Goal: Information Seeking & Learning: Learn about a topic

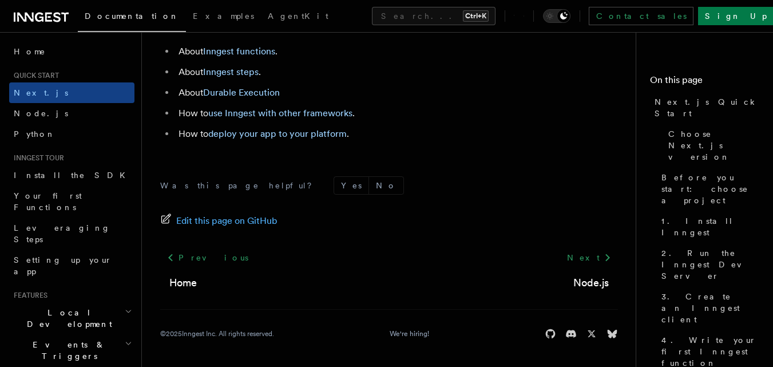
scroll to position [7335, 0]
click at [74, 172] on link "Install the SDK" at bounding box center [71, 175] width 125 height 21
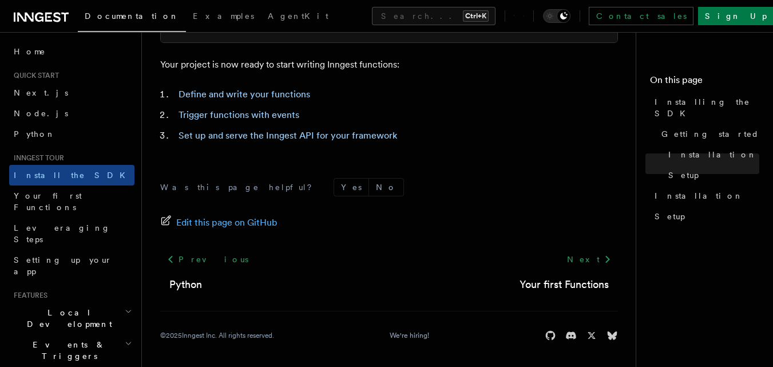
scroll to position [584, 0]
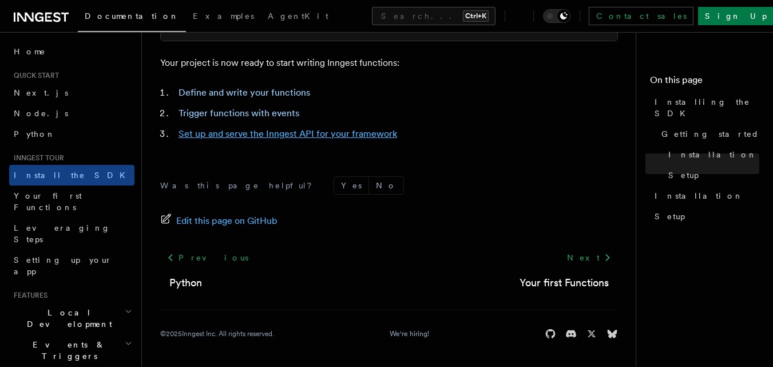
click at [339, 136] on link "Set up and serve the Inngest API for your framework" at bounding box center [287, 133] width 218 height 11
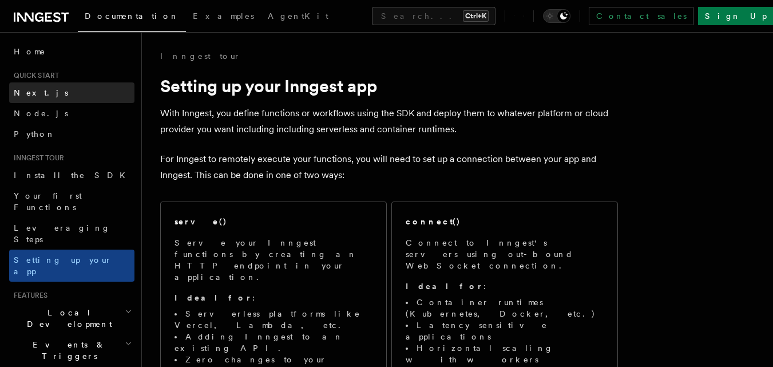
click at [55, 83] on link "Next.js" at bounding box center [71, 92] width 125 height 21
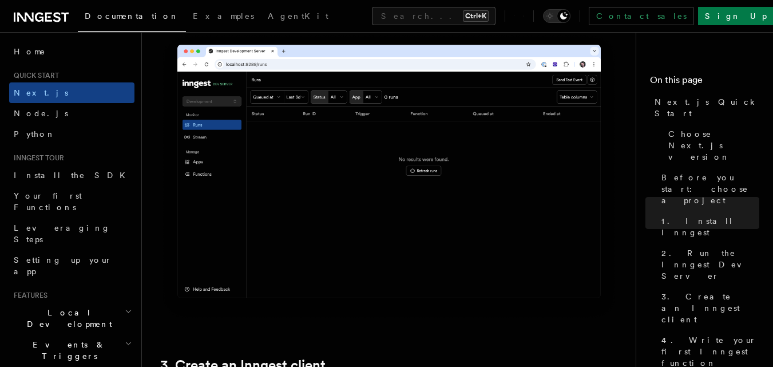
scroll to position [1039, 0]
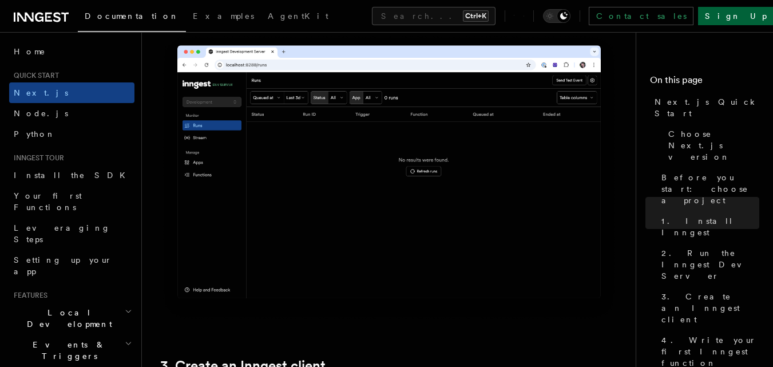
click at [749, 16] on link "Sign Up" at bounding box center [735, 16] width 75 height 18
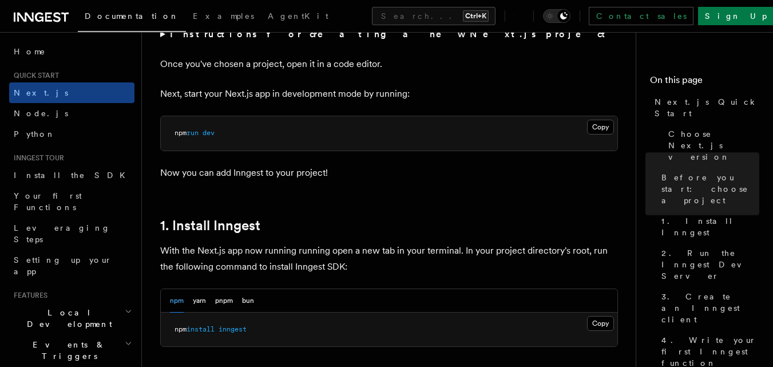
scroll to position [456, 0]
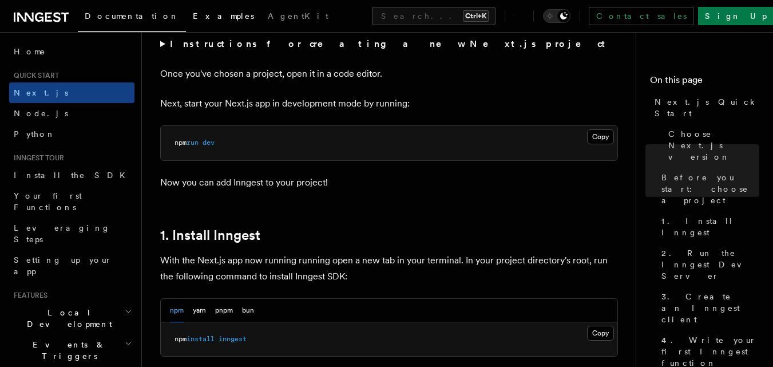
click at [193, 17] on span "Examples" at bounding box center [223, 15] width 61 height 9
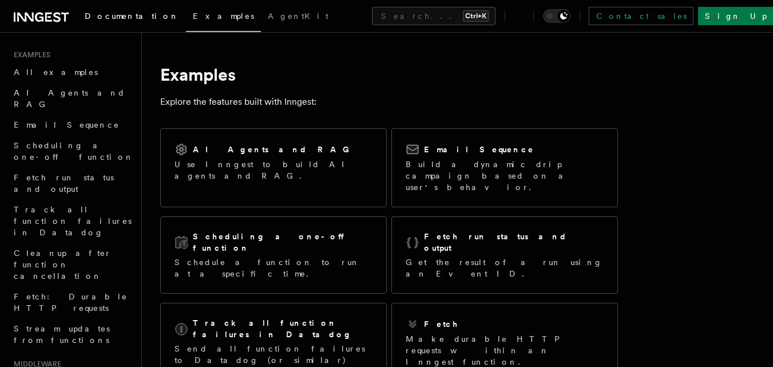
click at [117, 15] on span "Documentation" at bounding box center [132, 15] width 94 height 9
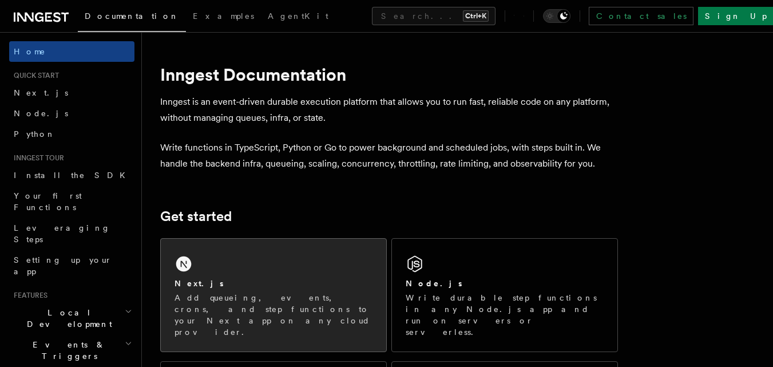
click at [264, 241] on div "Next.js Add queueing, events, crons, and step functions to your Next app on any…" at bounding box center [273, 294] width 225 height 113
click at [268, 247] on div "Next.js Add queueing, events, crons, and step functions to your Next app on any…" at bounding box center [273, 294] width 225 height 113
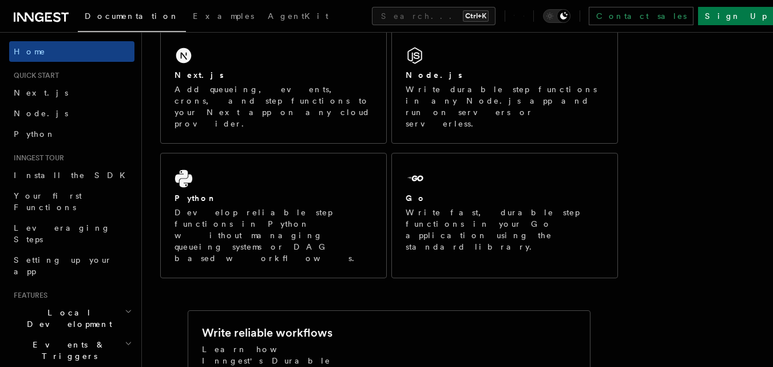
scroll to position [206, 0]
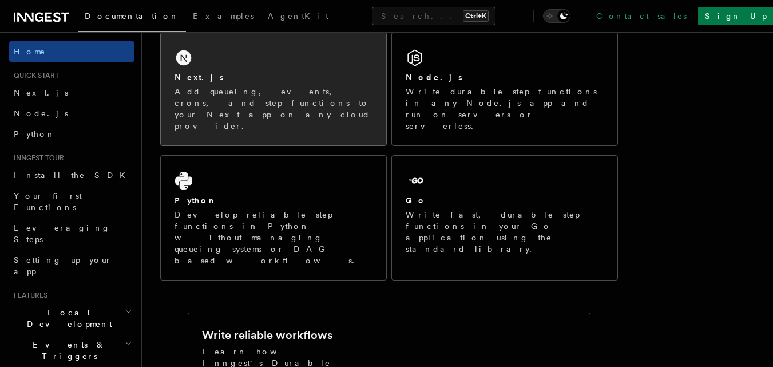
click at [260, 45] on div "Next.js Add queueing, events, crons, and step functions to your Next app on any…" at bounding box center [273, 89] width 225 height 113
click at [276, 62] on div "Next.js Add queueing, events, crons, and step functions to your Next app on any…" at bounding box center [273, 89] width 225 height 113
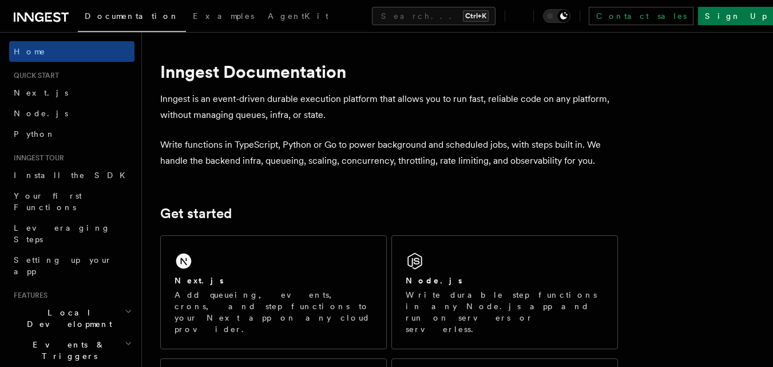
scroll to position [0, 0]
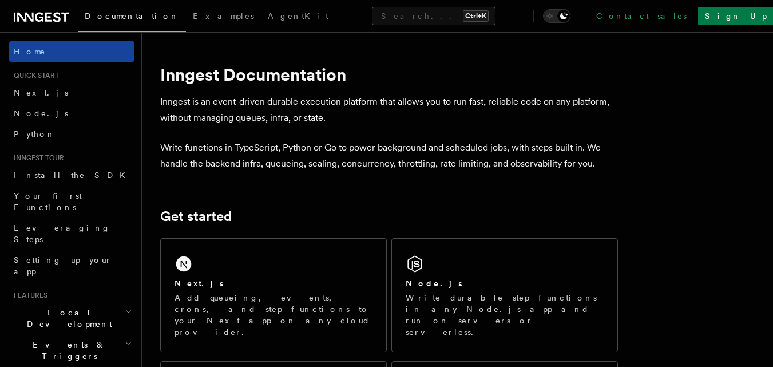
click at [57, 50] on link "Home" at bounding box center [71, 51] width 125 height 21
